Goal: Task Accomplishment & Management: Complete application form

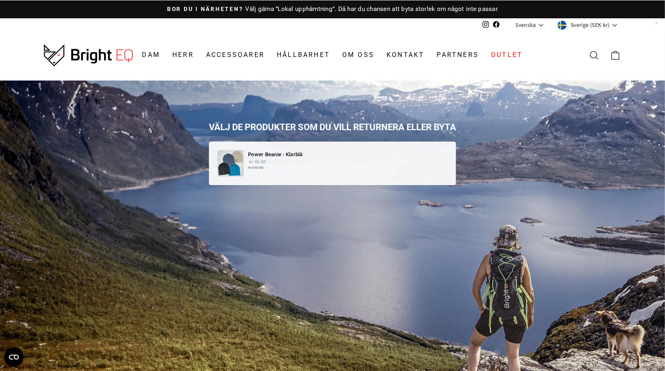
click at [320, 179] on div "Power Beanie - Klarblå kr 42.00 kr 210.00" at bounding box center [332, 162] width 247 height 43
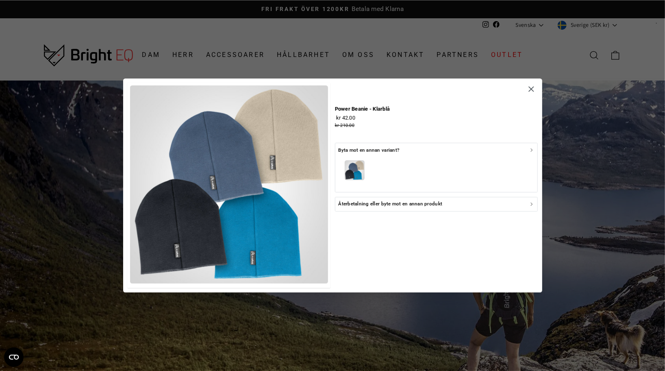
click at [458, 207] on div "Återbetalning eller byte mot en annan produkt" at bounding box center [436, 204] width 196 height 8
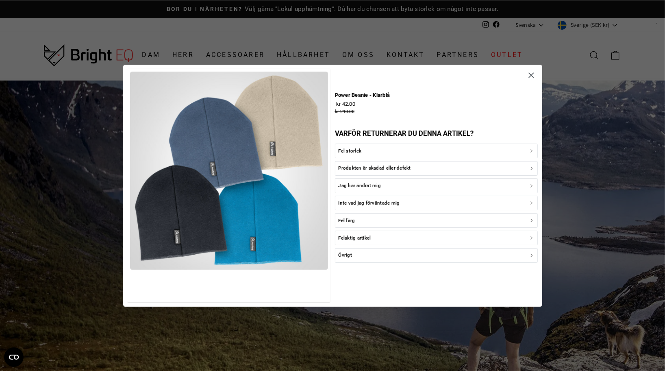
click at [437, 182] on div "Jag har ändrat mig" at bounding box center [436, 186] width 196 height 8
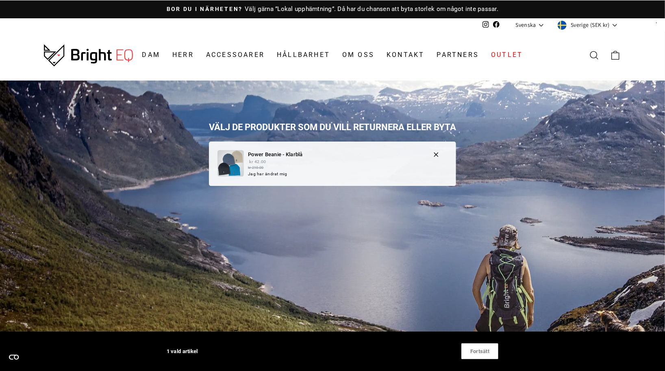
click at [432, 165] on div "Power Beanie - Klarblå kr 42.00 kr 210.00 Jag har ändrat mig" at bounding box center [332, 163] width 230 height 27
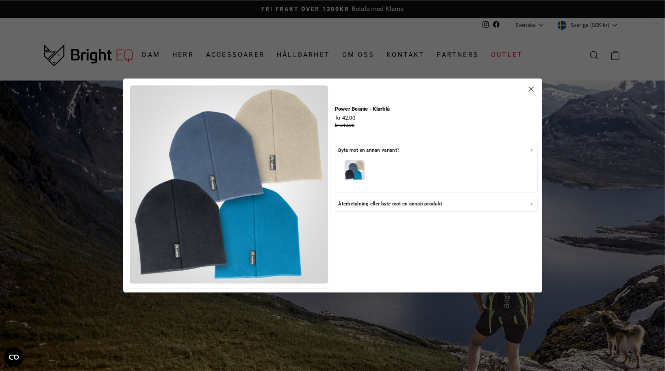
click at [528, 150] on icon "button" at bounding box center [531, 150] width 6 height 6
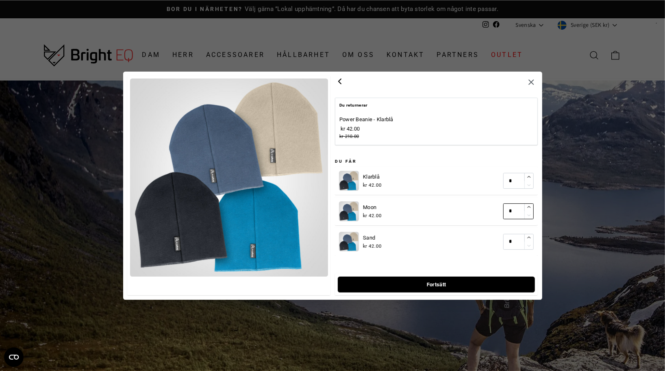
type input "*"
click at [529, 205] on icon "button" at bounding box center [528, 206] width 5 height 5
click at [480, 286] on span "Fortsätt" at bounding box center [436, 283] width 179 height 15
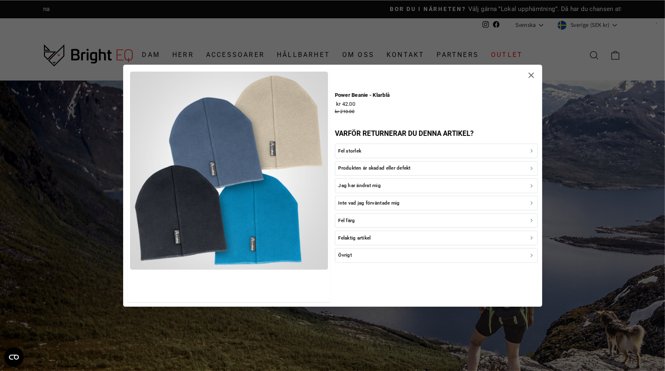
click at [529, 72] on icon "button" at bounding box center [530, 75] width 9 height 9
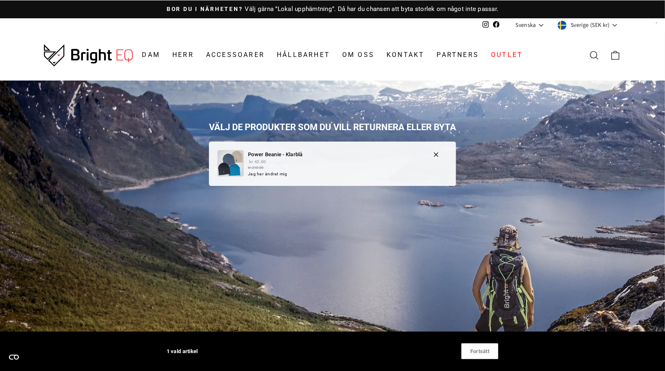
click at [365, 159] on p "kr 42.00 kr 210.00" at bounding box center [336, 165] width 177 height 12
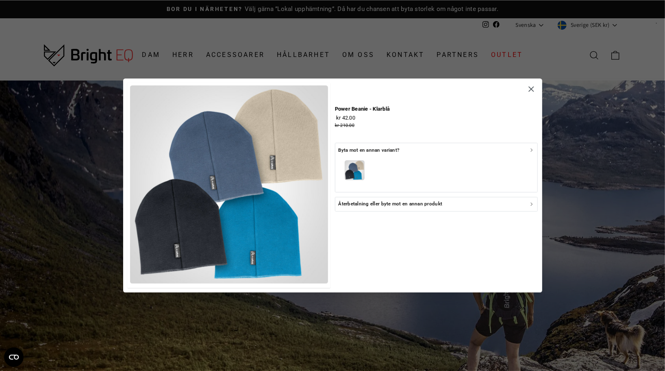
click at [423, 152] on div "Byta mot en annan variant?" at bounding box center [436, 150] width 196 height 8
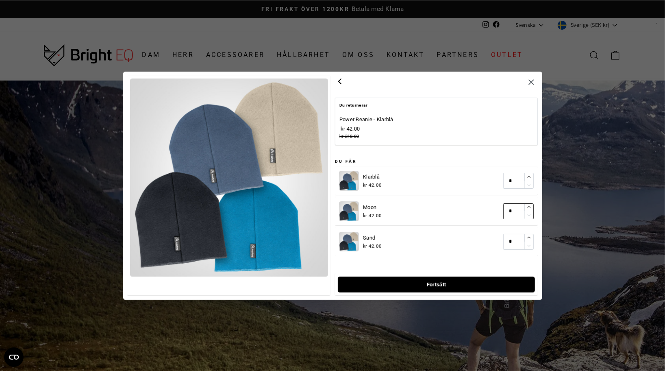
click at [531, 207] on icon "button" at bounding box center [528, 206] width 5 height 5
type input "*"
click at [437, 284] on span "Fortsätt" at bounding box center [436, 283] width 20 height 15
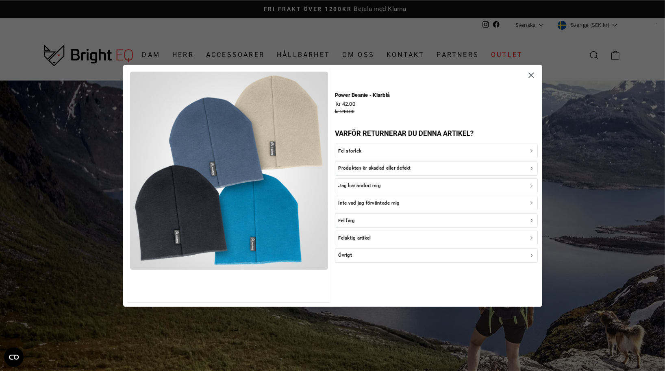
click at [429, 221] on div "Fel färg" at bounding box center [436, 220] width 196 height 8
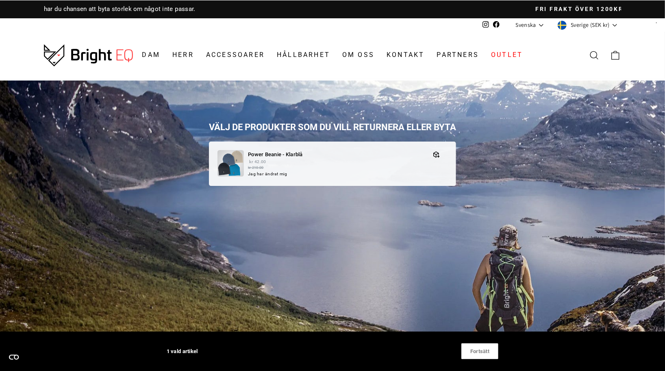
click at [471, 349] on span "Fortsätt" at bounding box center [480, 350] width 20 height 15
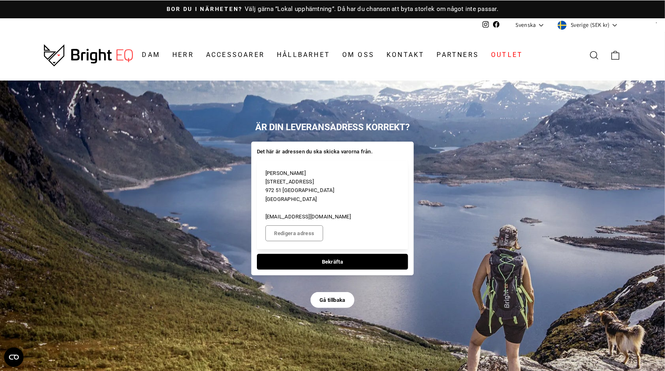
click at [345, 261] on span "Bekräfta" at bounding box center [332, 261] width 133 height 15
select select "**"
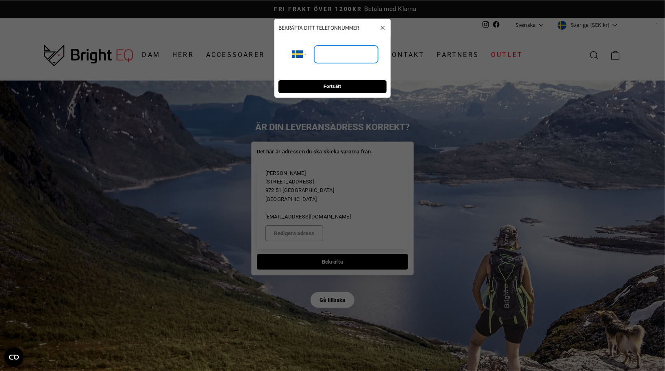
click at [340, 47] on input "tel" at bounding box center [346, 54] width 64 height 18
type input "**********"
click at [363, 81] on span "Fortsätt" at bounding box center [332, 86] width 93 height 13
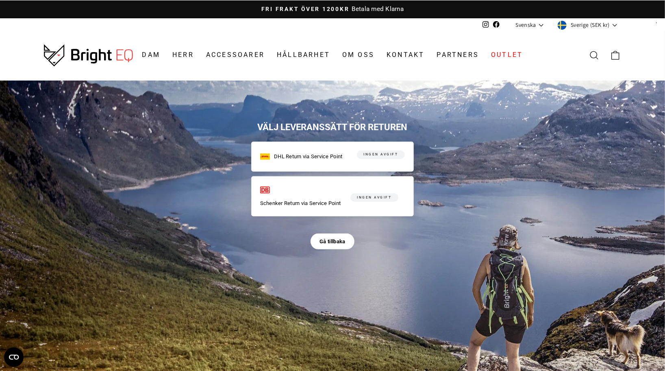
click at [336, 196] on div "Schenker Return via Service Point" at bounding box center [305, 196] width 90 height 23
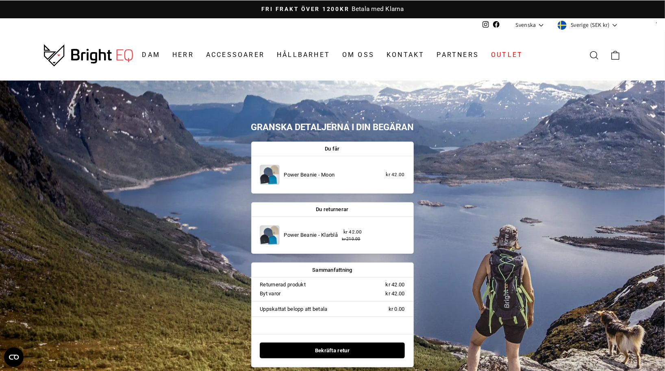
click at [351, 350] on span "Bekräfta retur" at bounding box center [332, 350] width 127 height 15
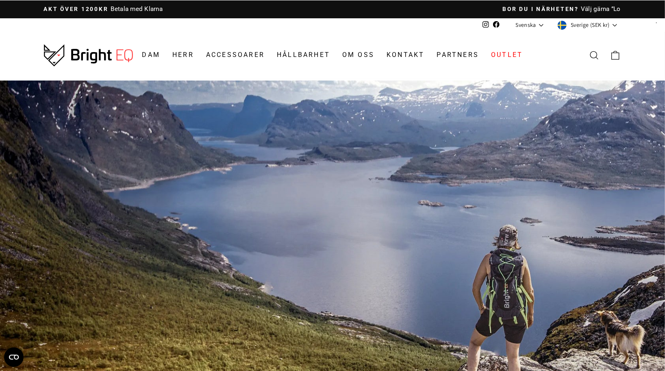
click at [351, 350] on div "Powered by Pango" at bounding box center [332, 283] width 665 height 406
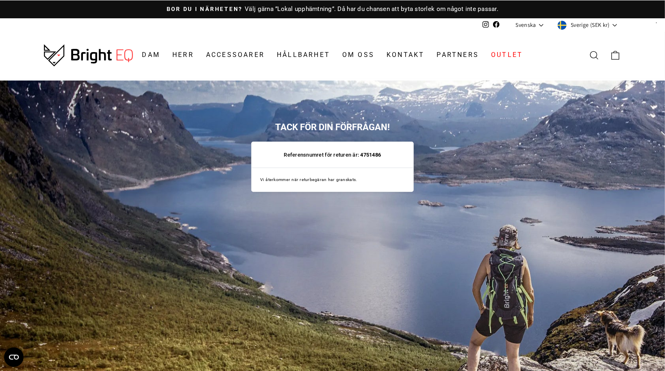
click at [374, 154] on strong "4751486" at bounding box center [370, 155] width 22 height 6
copy strong "4751486"
click at [365, 174] on div "Vi återkommer när returbegäran har granskats." at bounding box center [333, 180] width 162 height 24
